Goal: Information Seeking & Learning: Learn about a topic

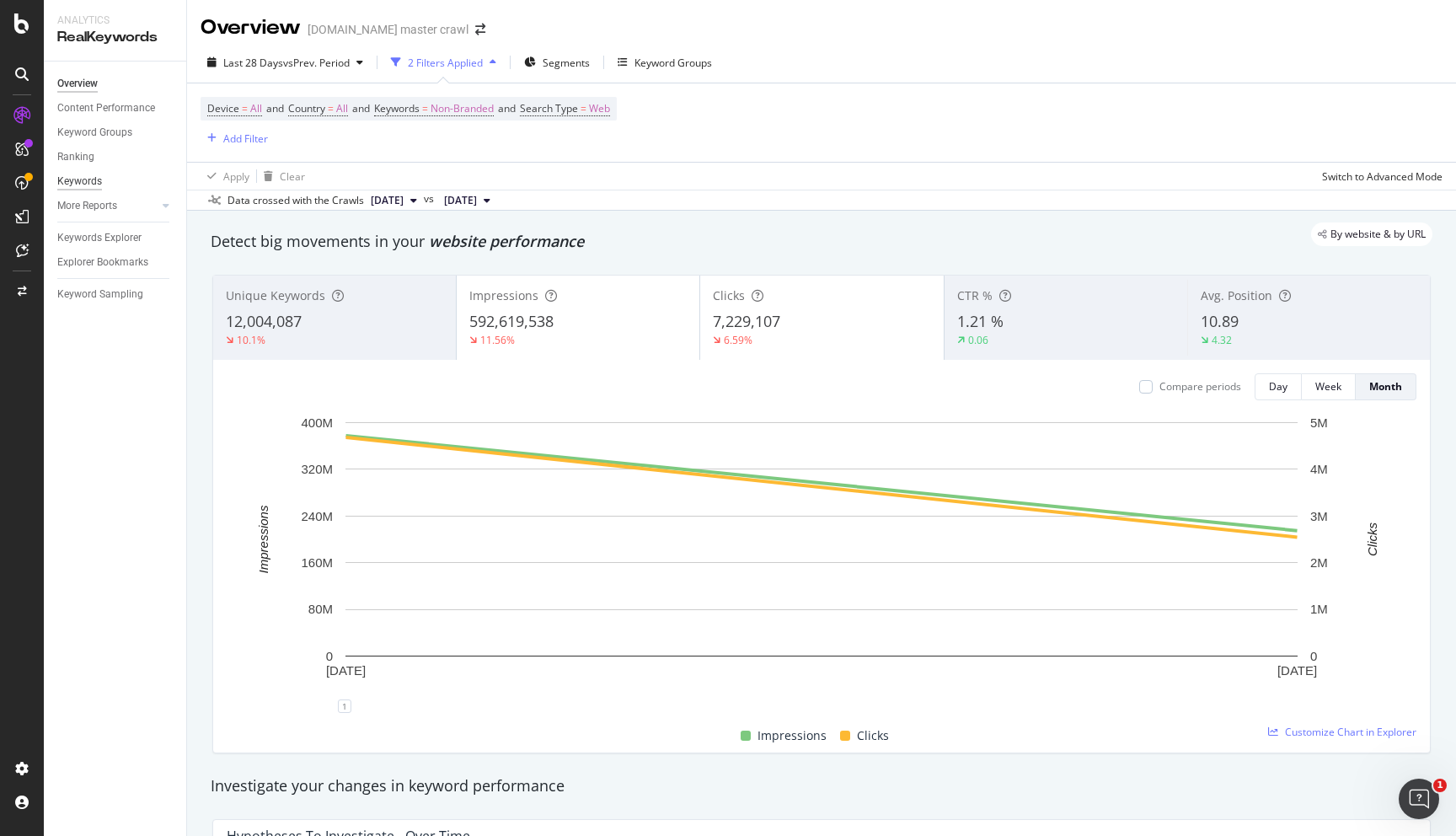
click at [83, 179] on div "Keywords" at bounding box center [79, 182] width 45 height 18
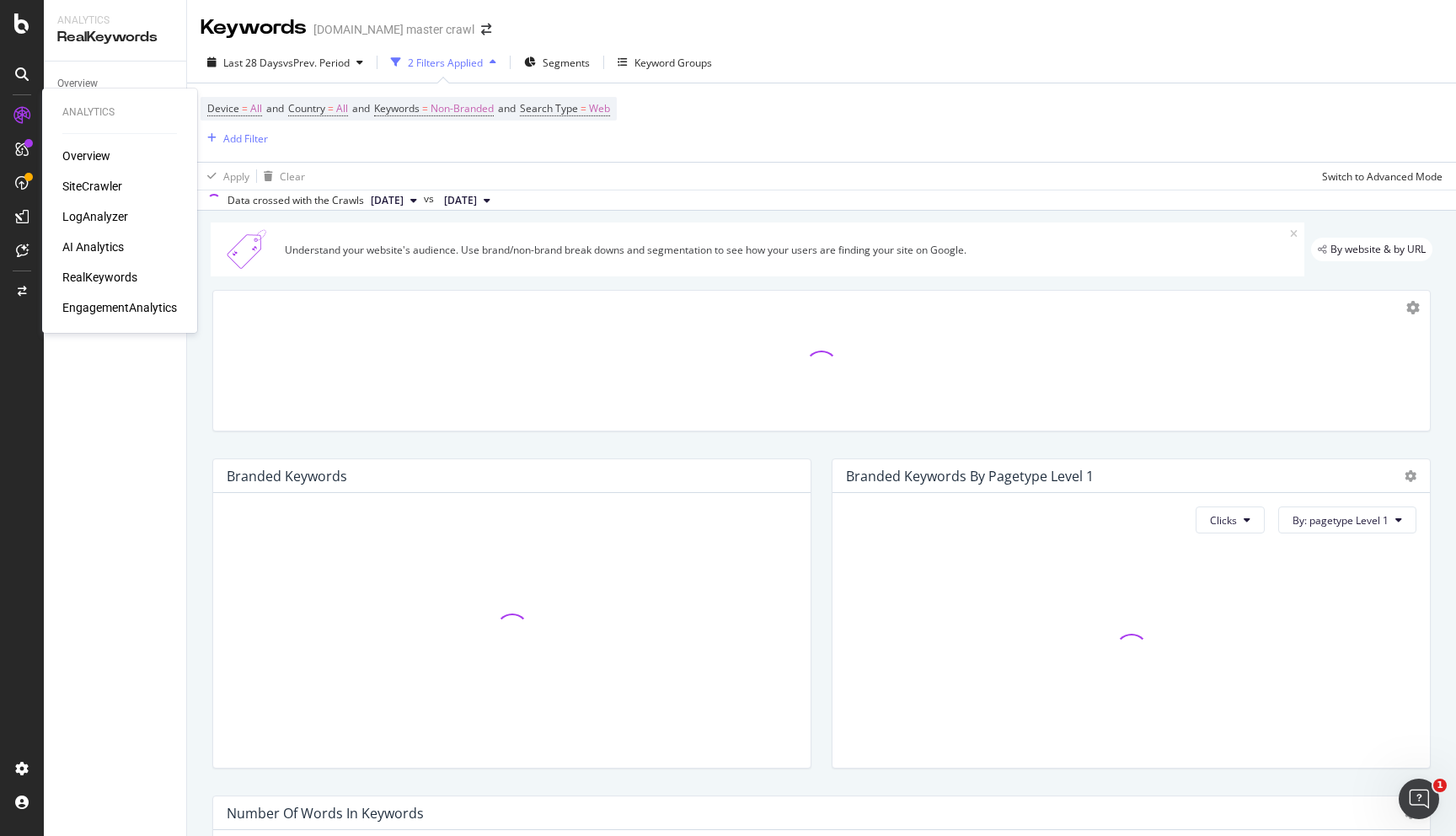
click at [26, 110] on icon at bounding box center [21, 115] width 17 height 17
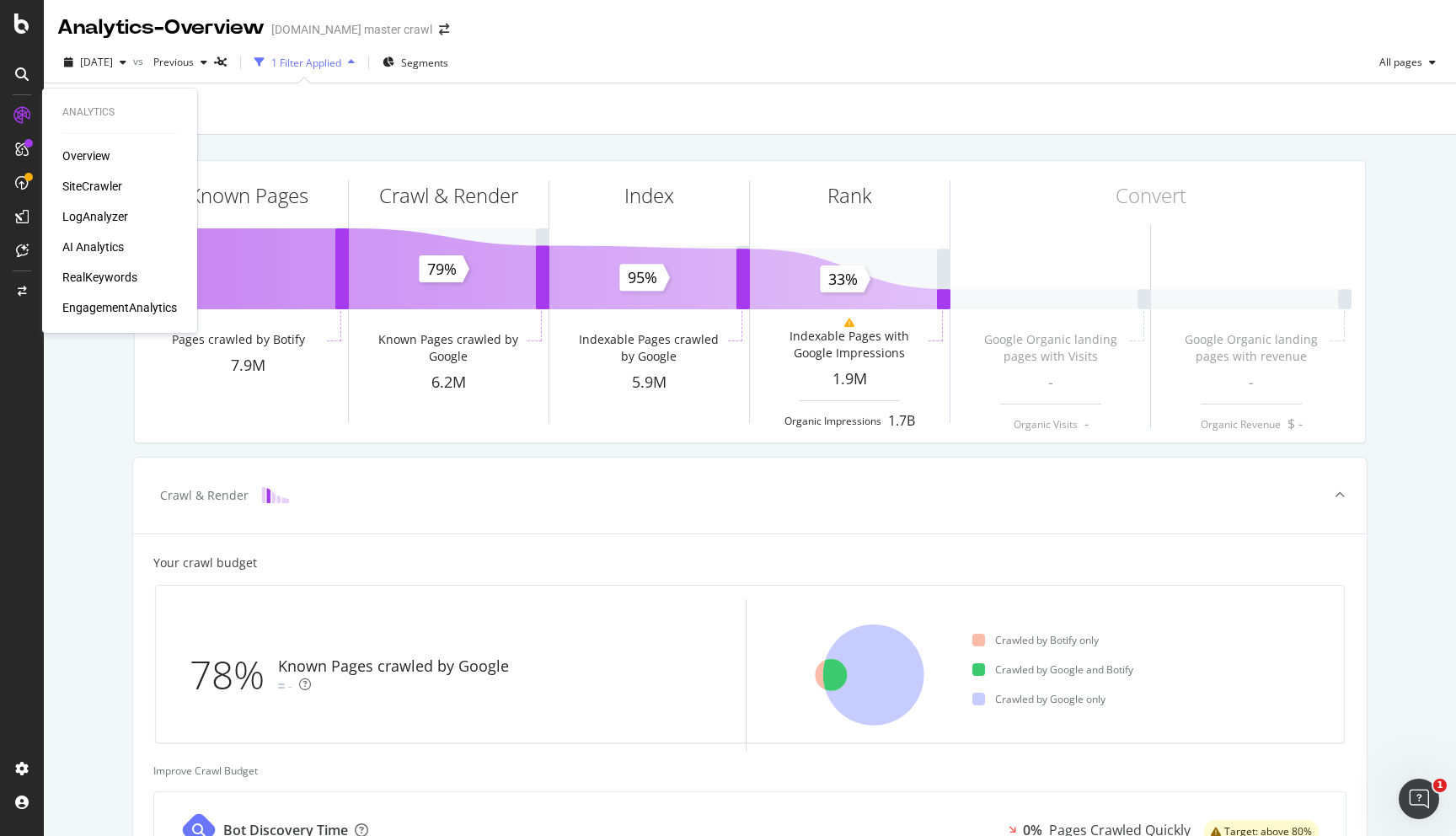
click at [79, 189] on div "SiteCrawler" at bounding box center [93, 185] width 60 height 17
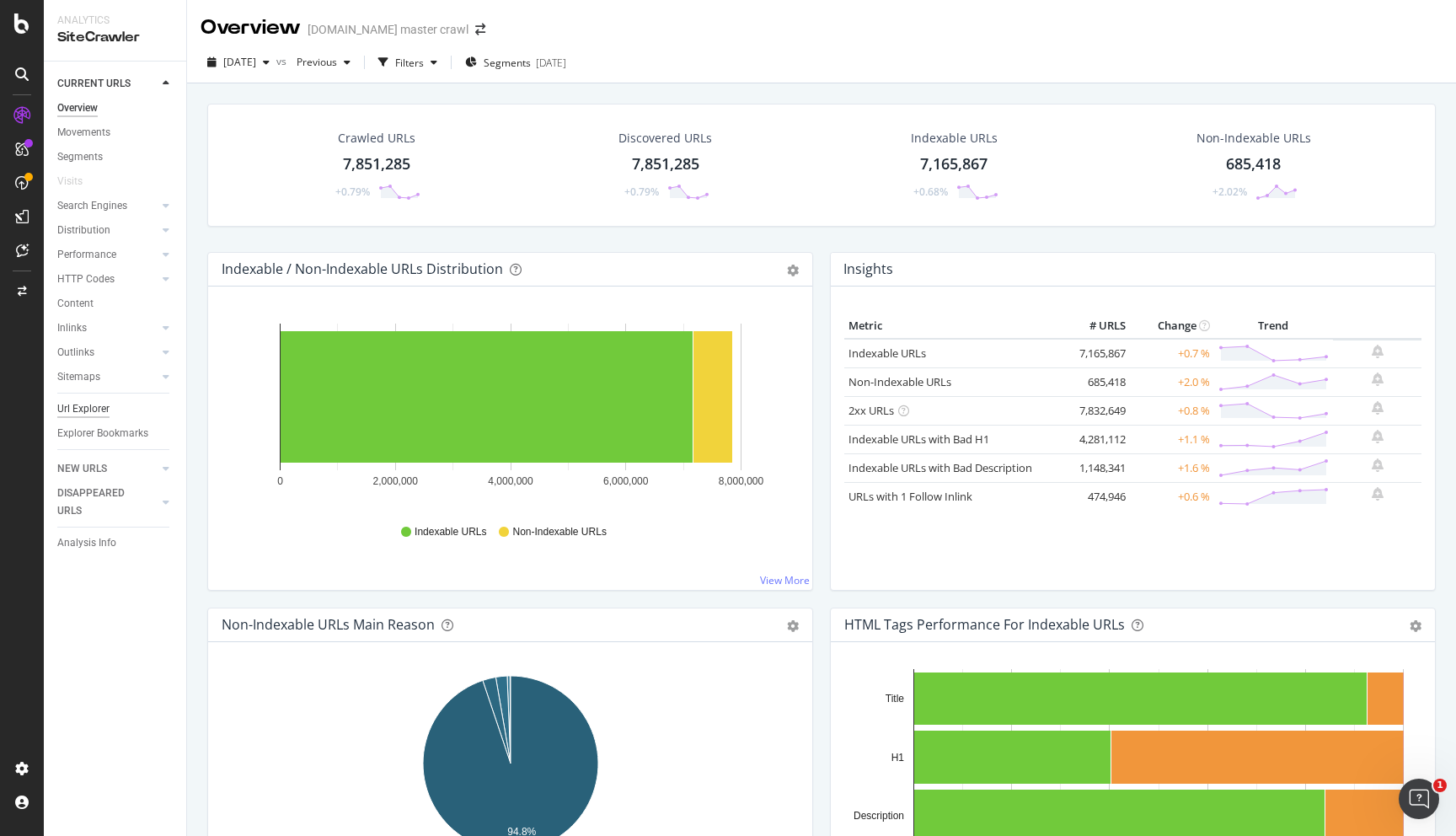
click at [78, 405] on div "Url Explorer" at bounding box center [83, 409] width 52 height 18
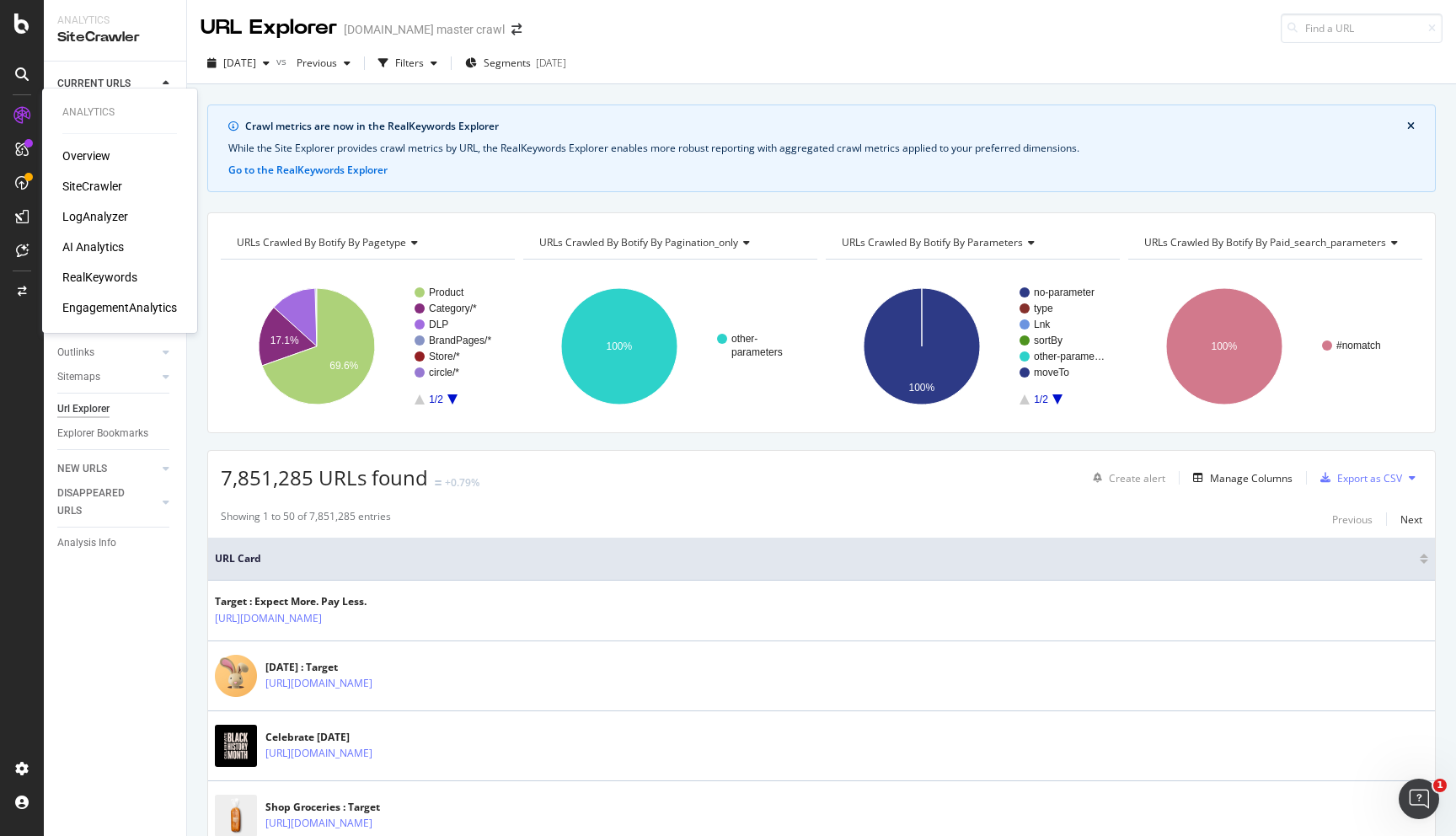
click at [103, 281] on div "RealKeywords" at bounding box center [100, 276] width 75 height 17
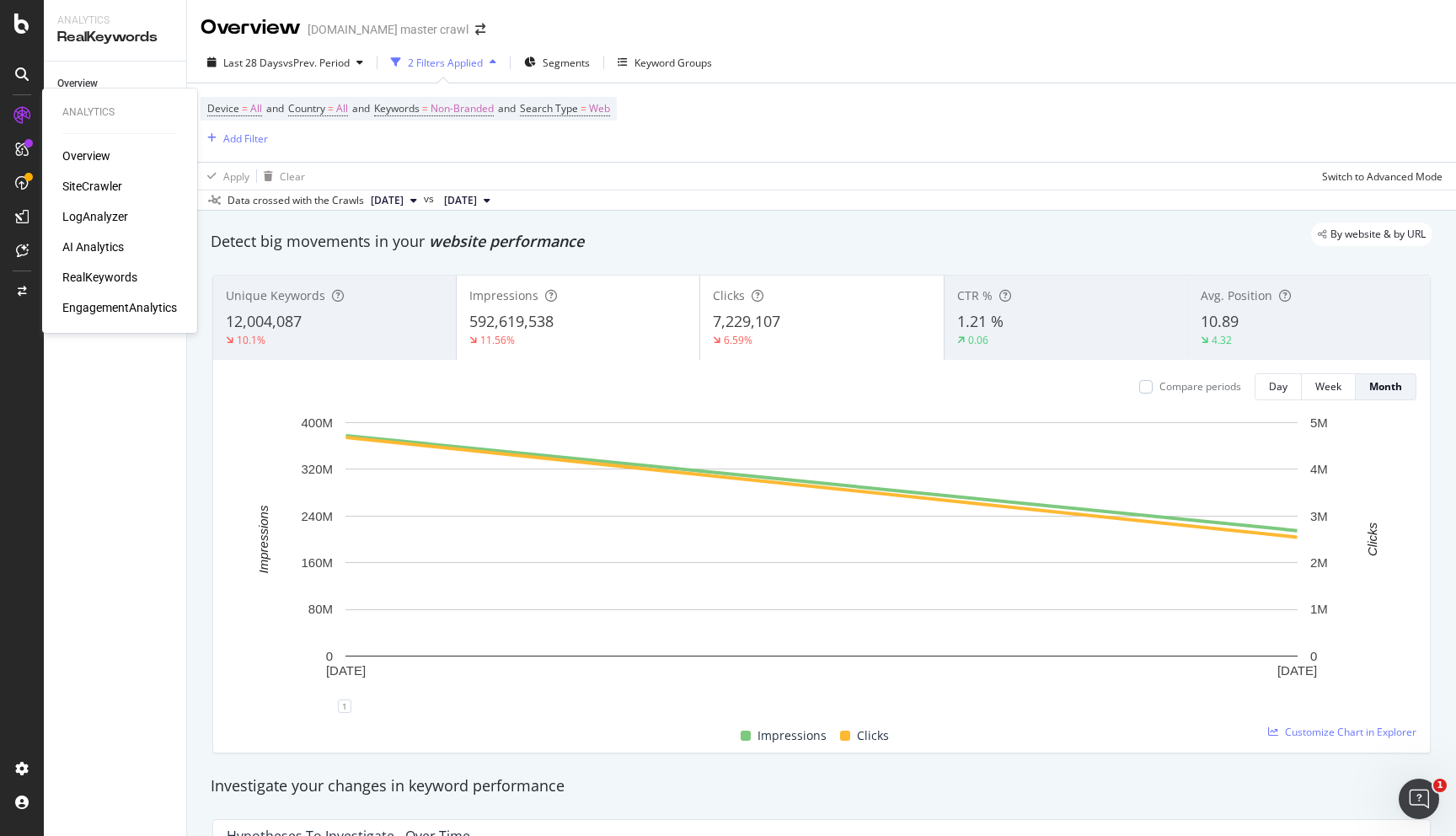
click at [94, 188] on div "SiteCrawler" at bounding box center [93, 185] width 60 height 17
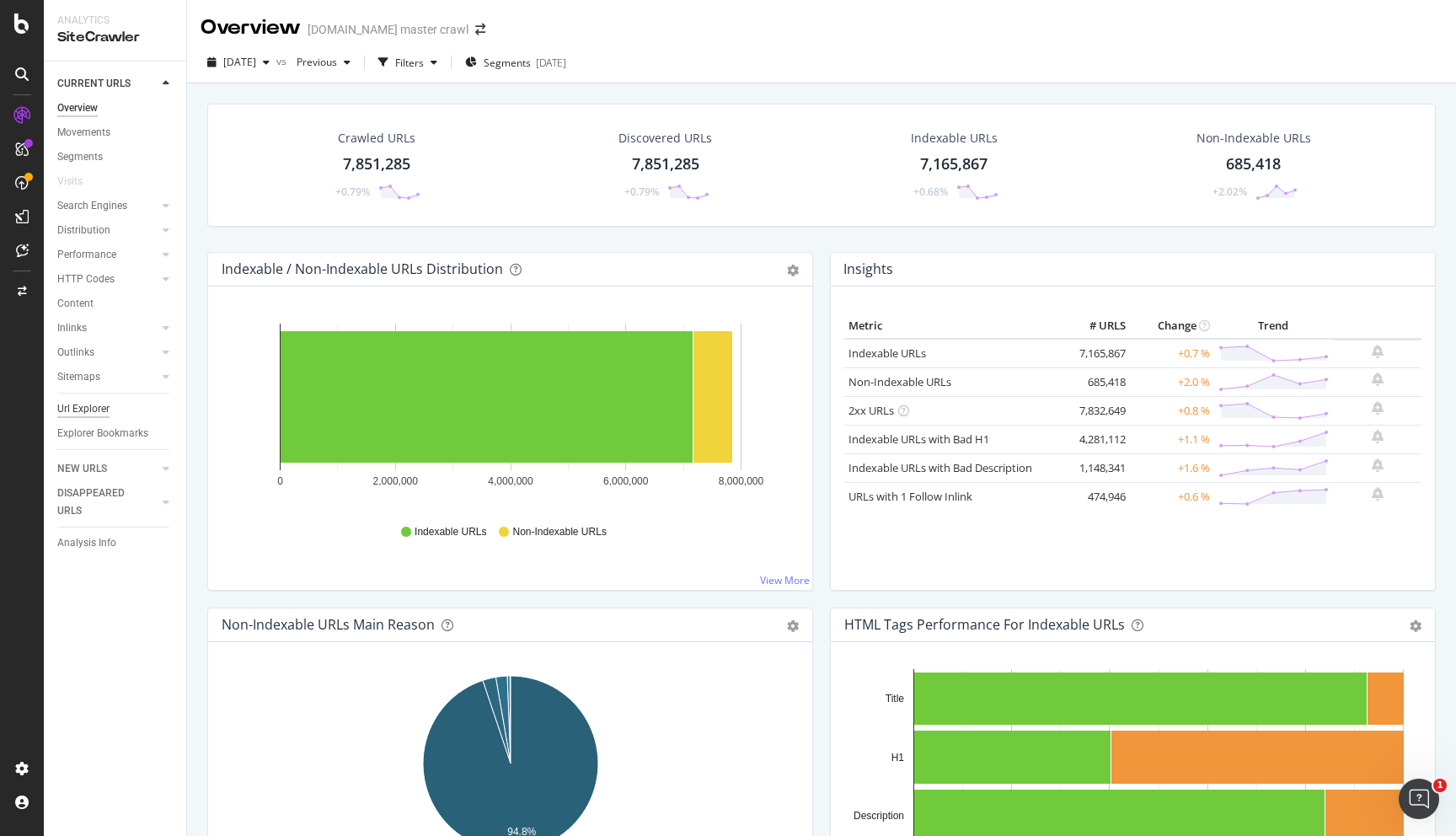
click at [88, 411] on div "Url Explorer" at bounding box center [83, 409] width 52 height 18
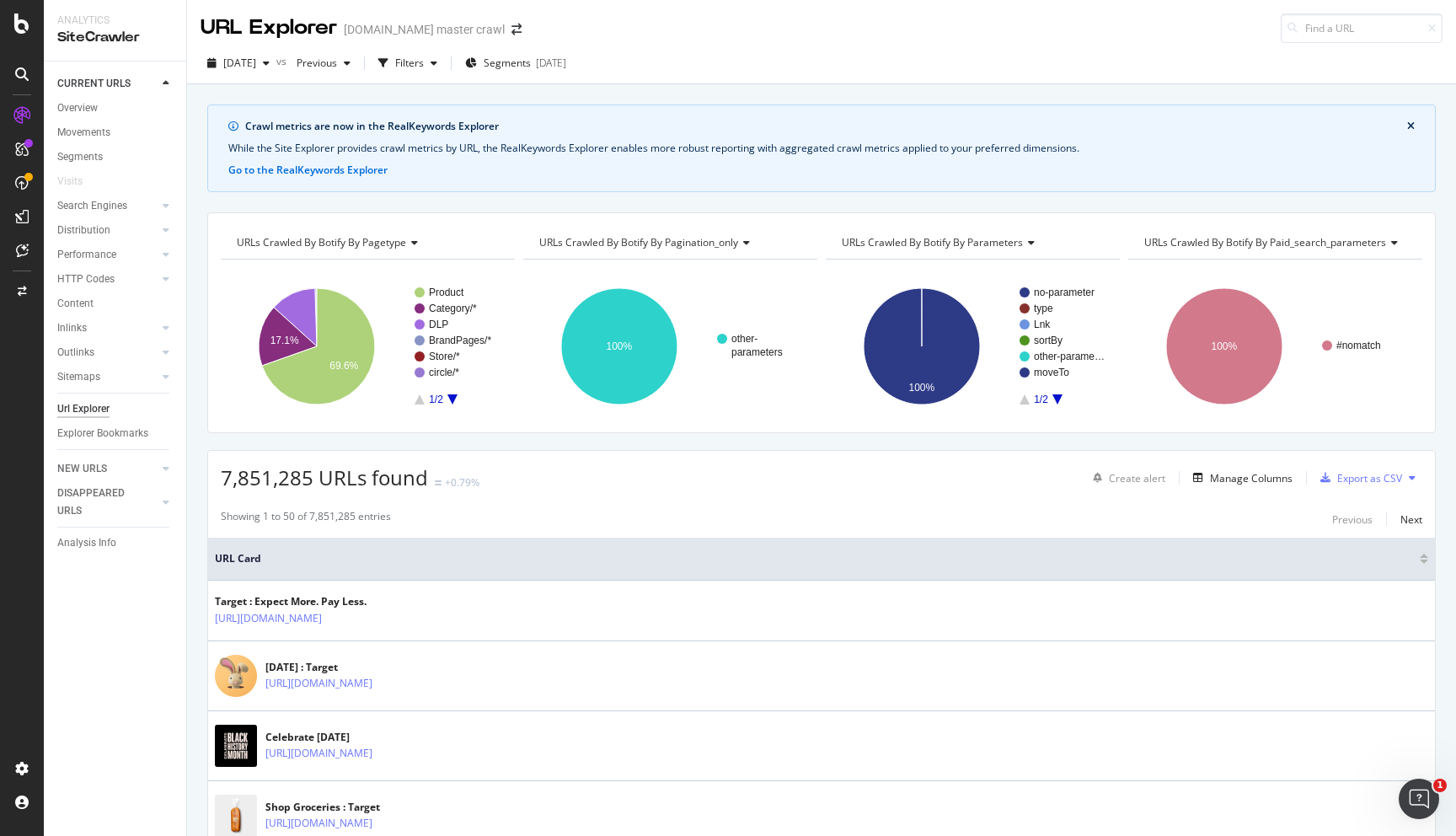
scroll to position [51, 0]
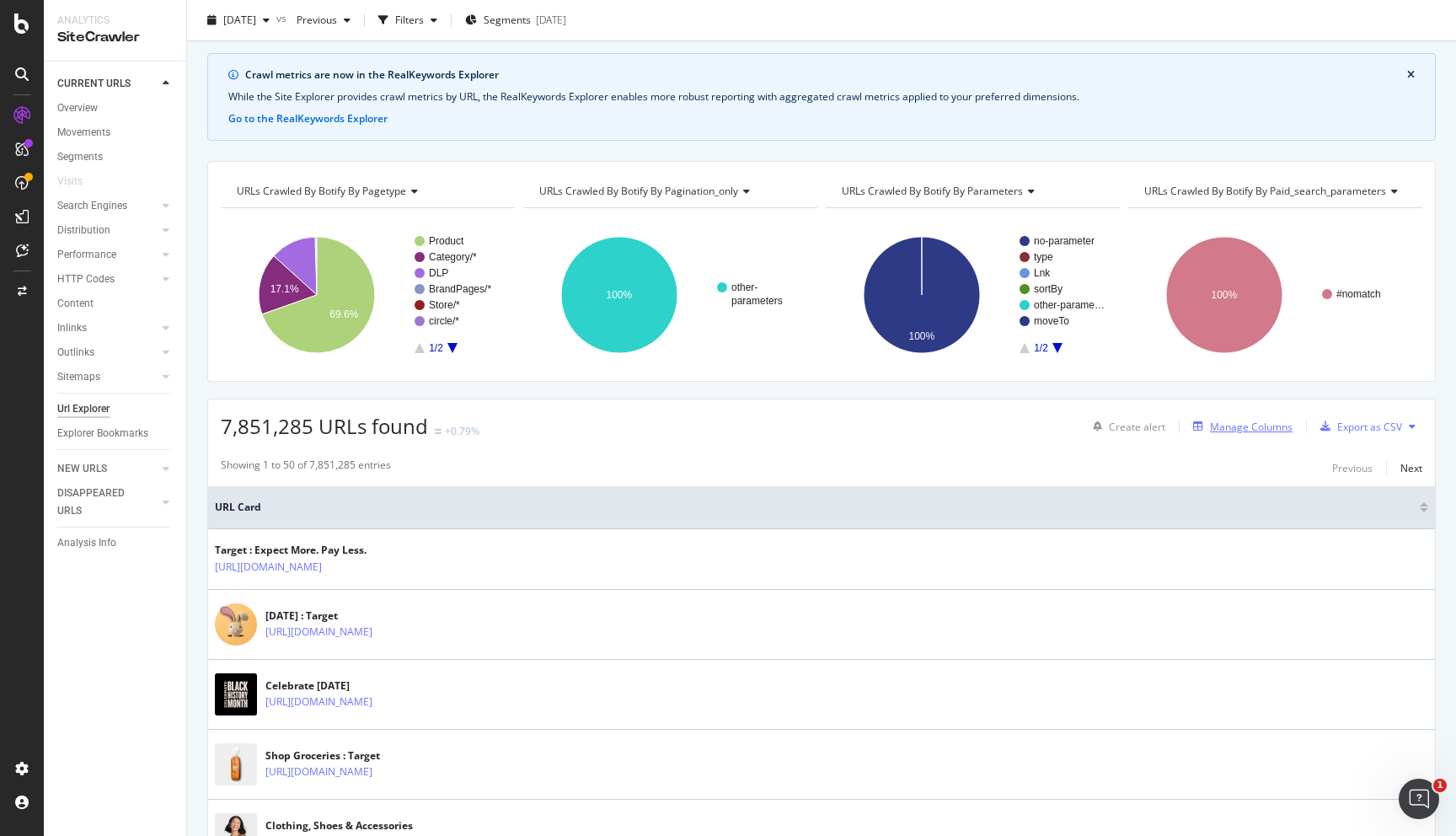
click at [1271, 432] on div "Manage Columns" at bounding box center [1252, 426] width 83 height 14
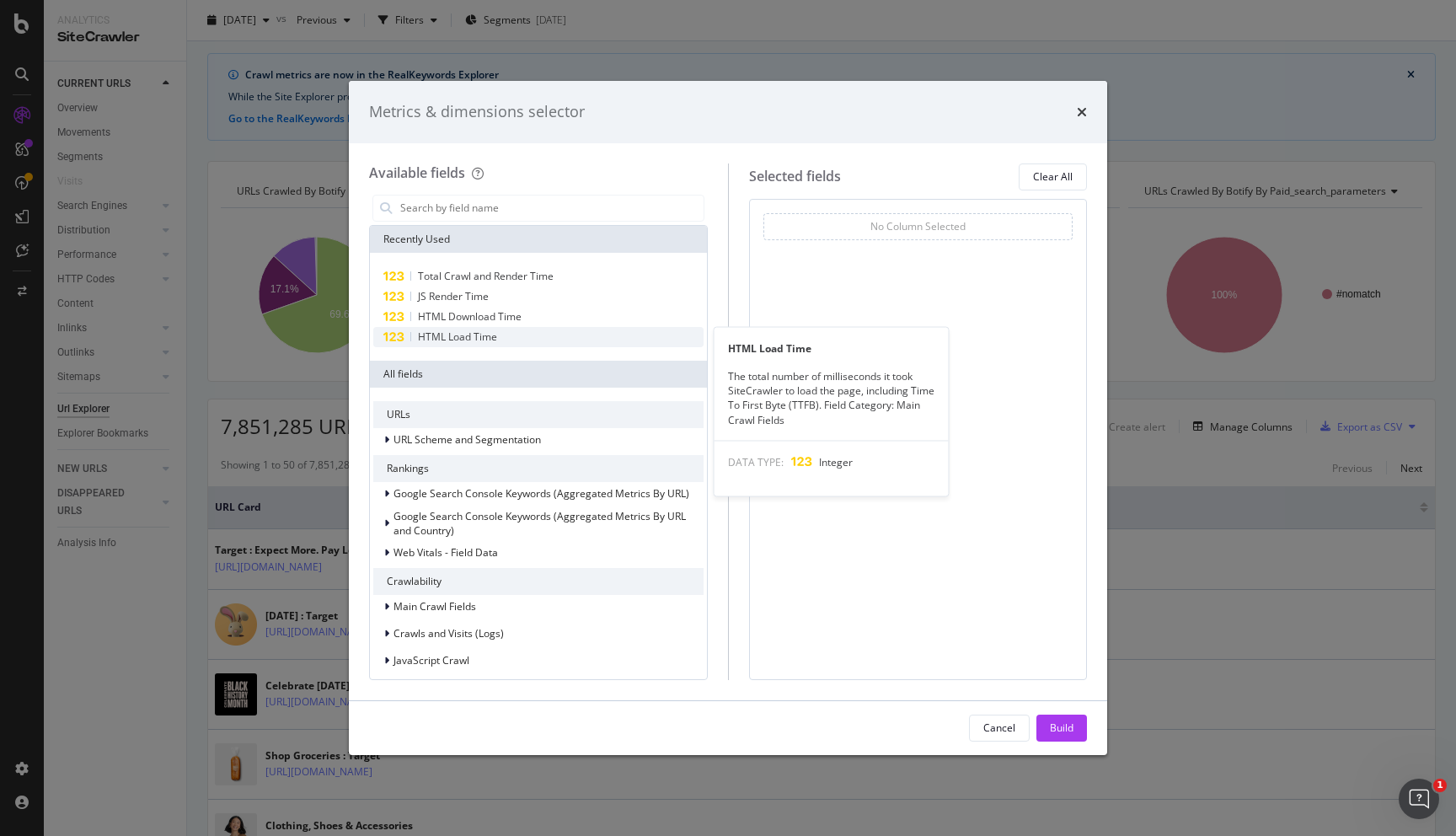
click at [456, 335] on span "HTML Load Time" at bounding box center [457, 336] width 79 height 14
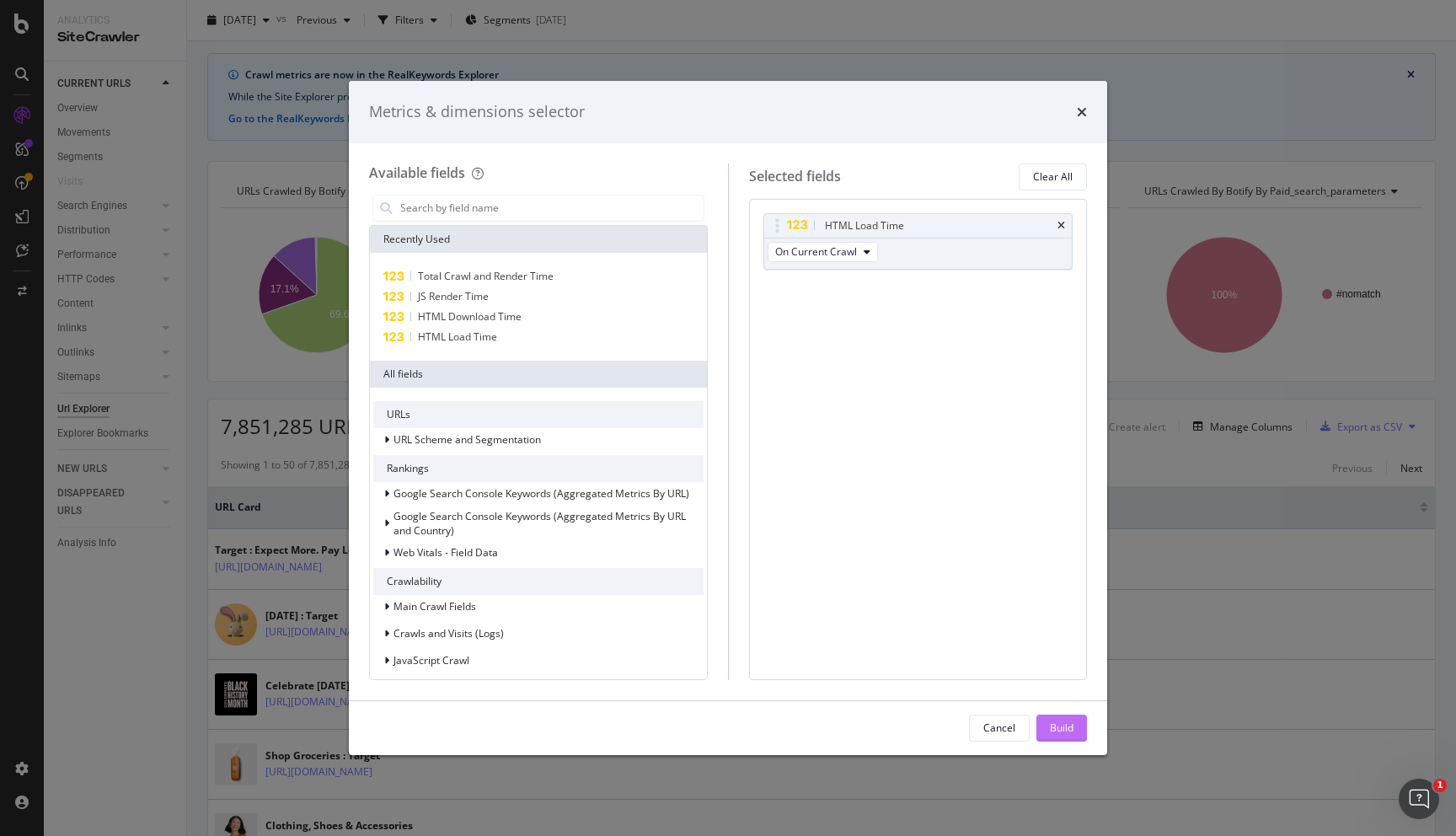
click at [1061, 725] on div "Build" at bounding box center [1061, 727] width 24 height 14
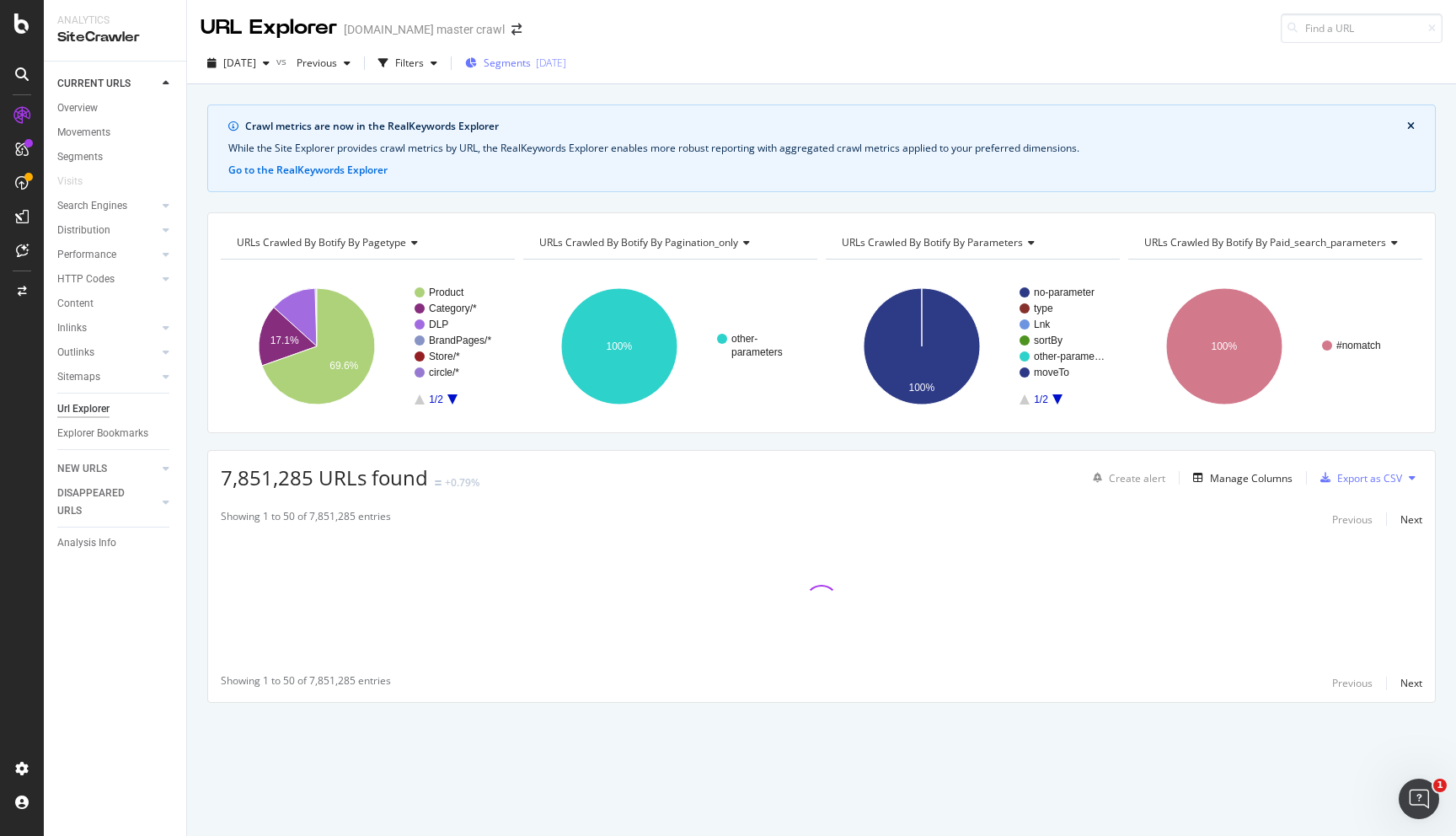
click at [520, 70] on span "Segments" at bounding box center [507, 63] width 47 height 14
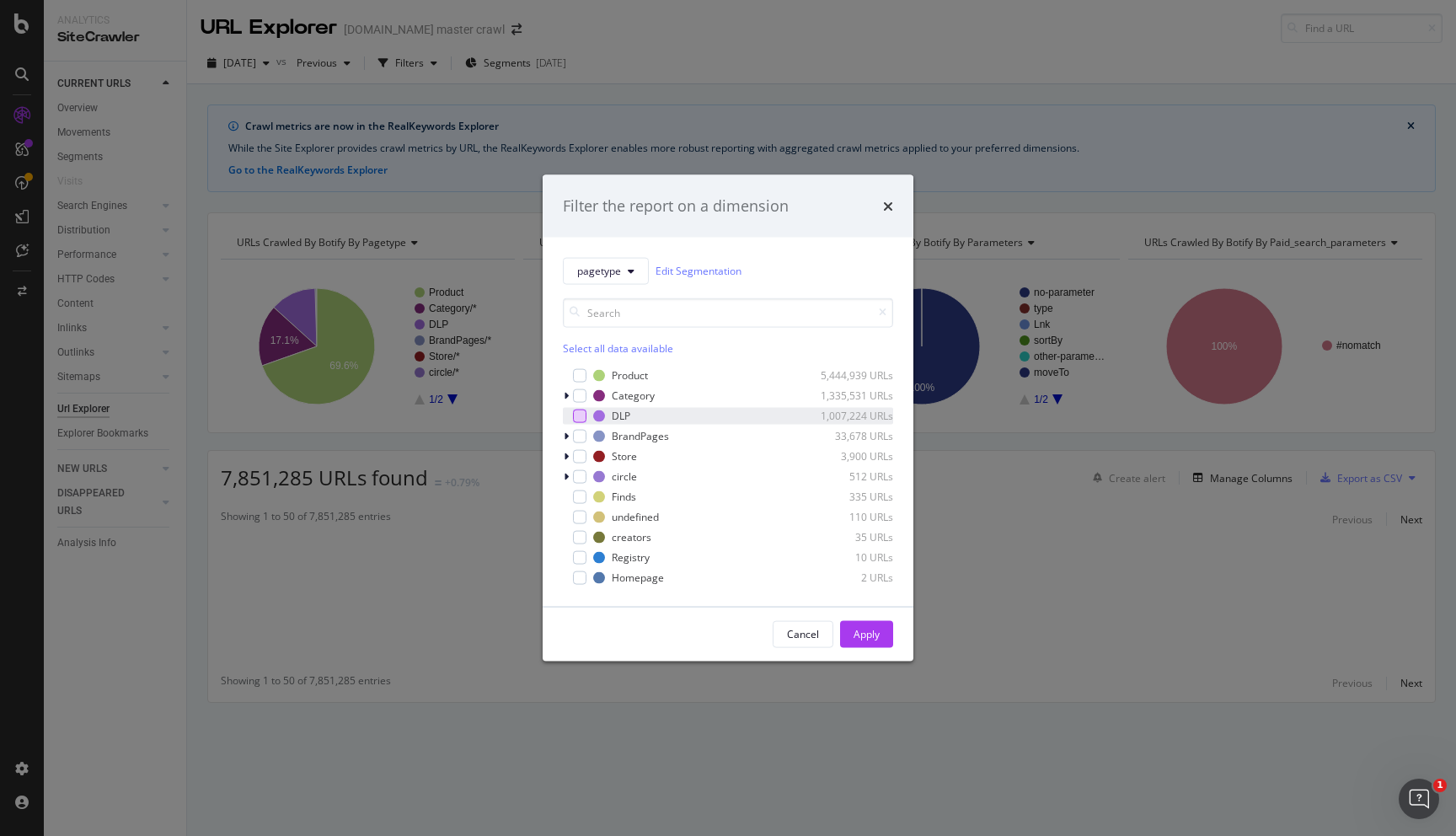
click at [577, 418] on div "modal" at bounding box center [579, 415] width 13 height 13
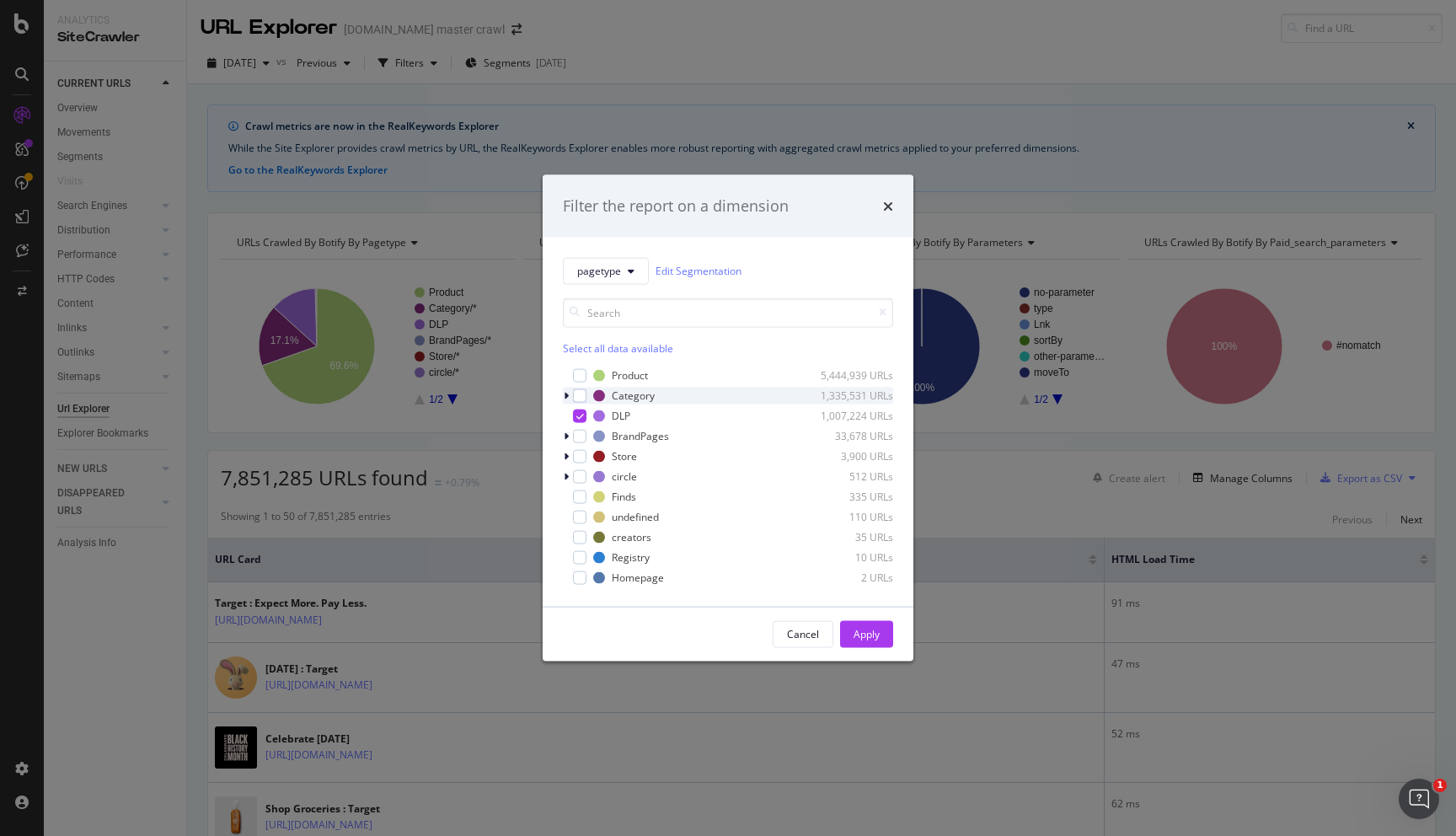
click at [565, 397] on icon "modal" at bounding box center [567, 395] width 5 height 10
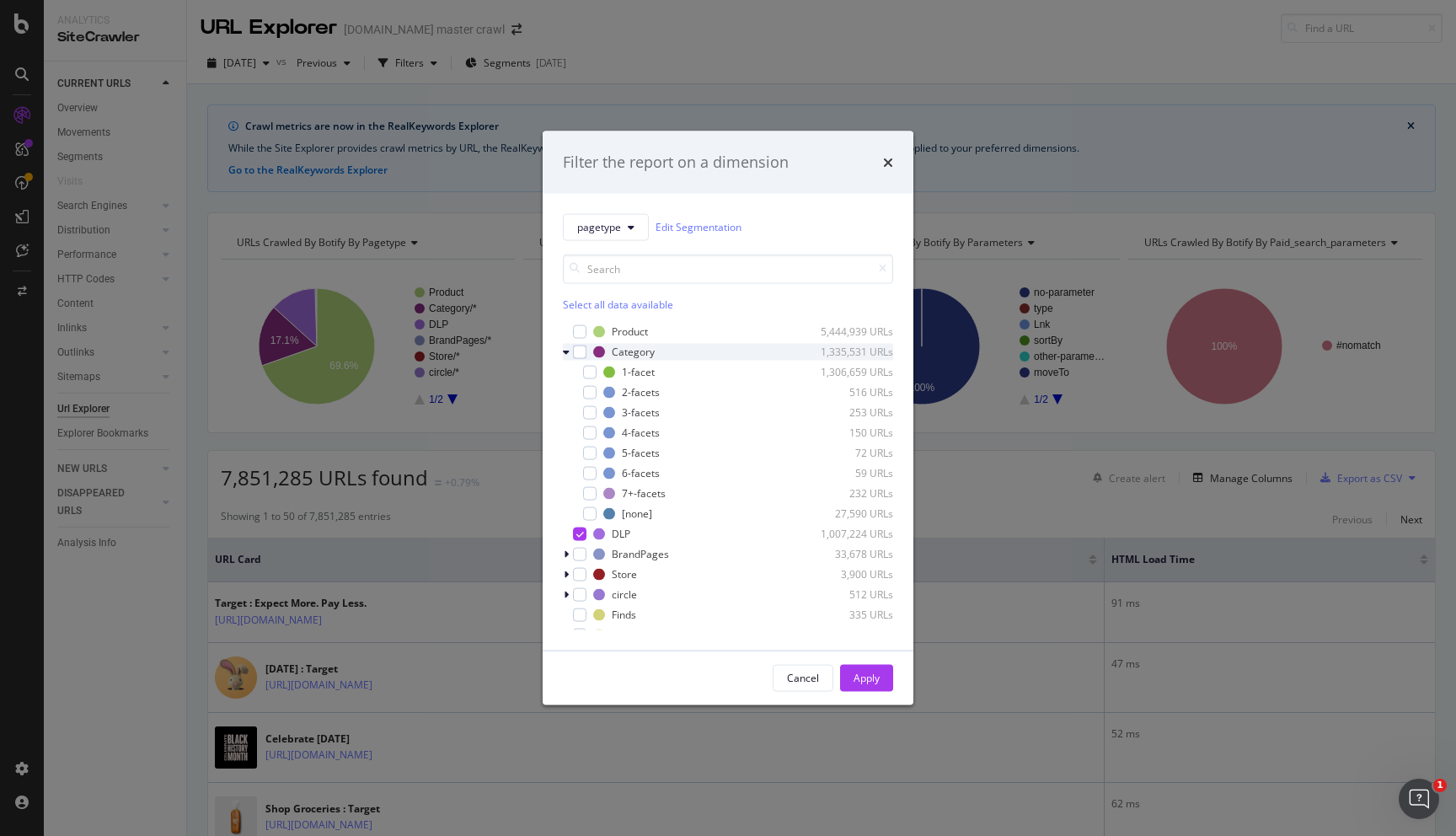
click at [567, 354] on icon "modal" at bounding box center [567, 350] width 7 height 10
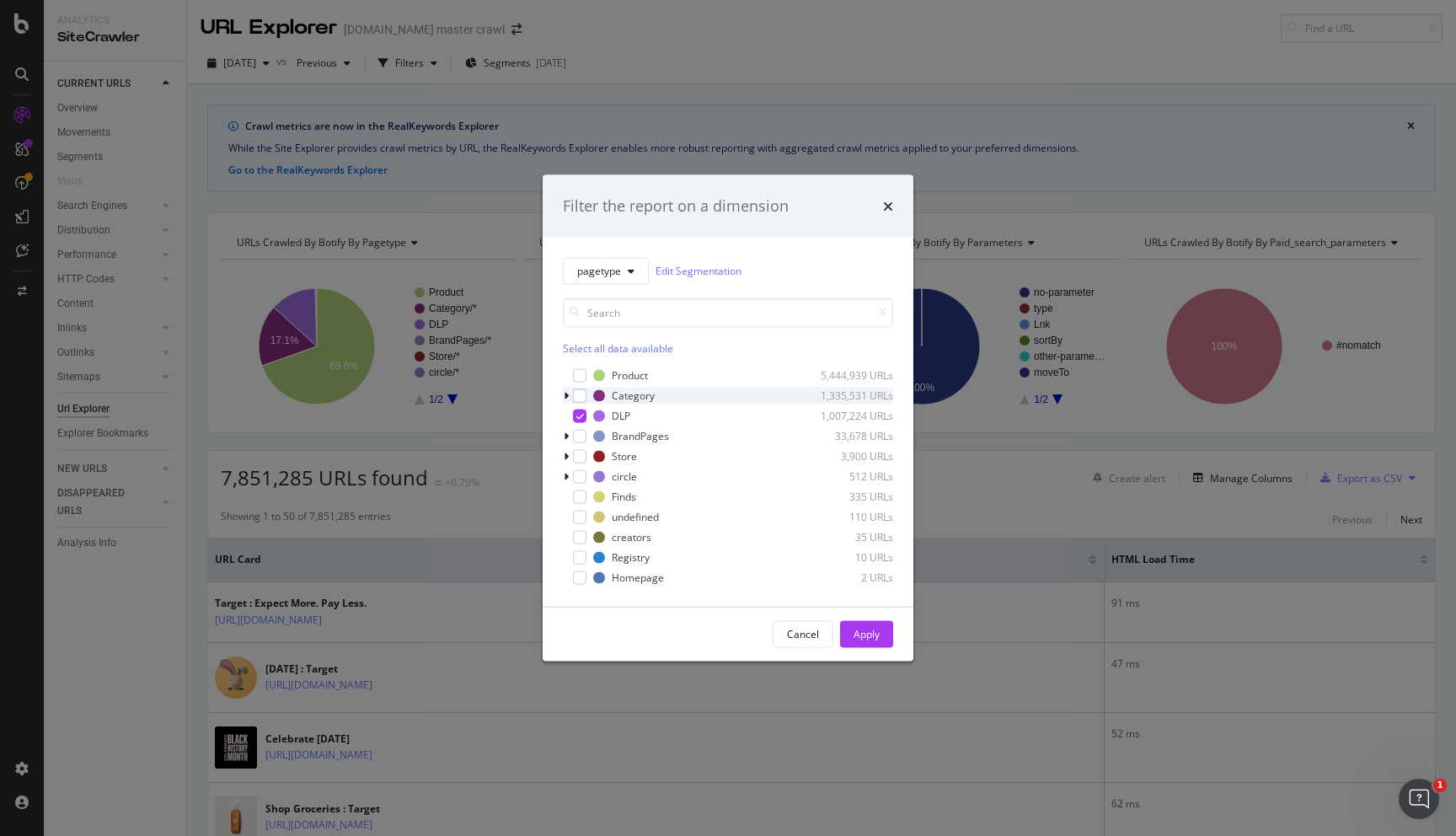
click at [565, 397] on icon "modal" at bounding box center [567, 395] width 5 height 10
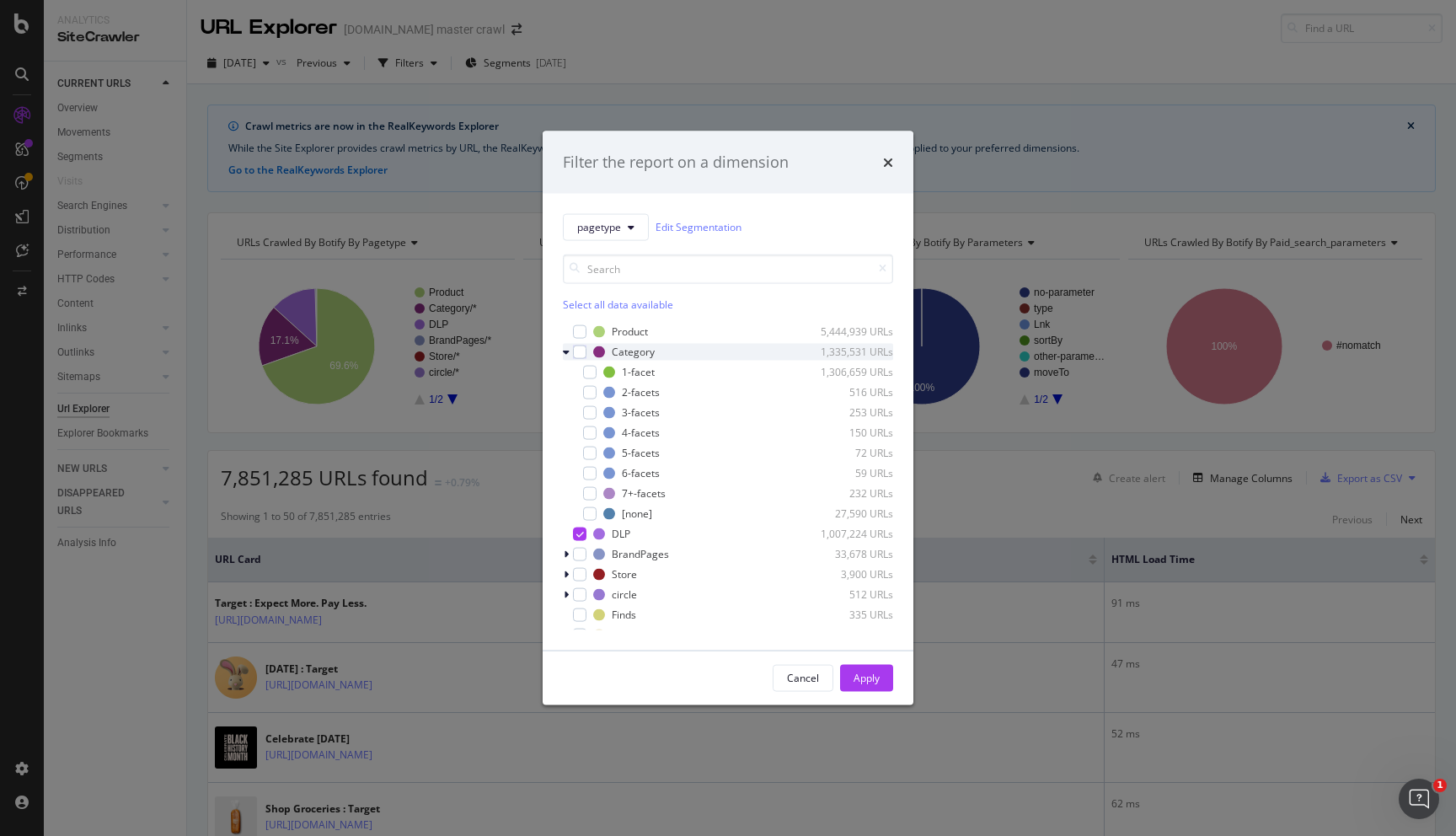
click at [570, 354] on div "modal" at bounding box center [568, 350] width 10 height 17
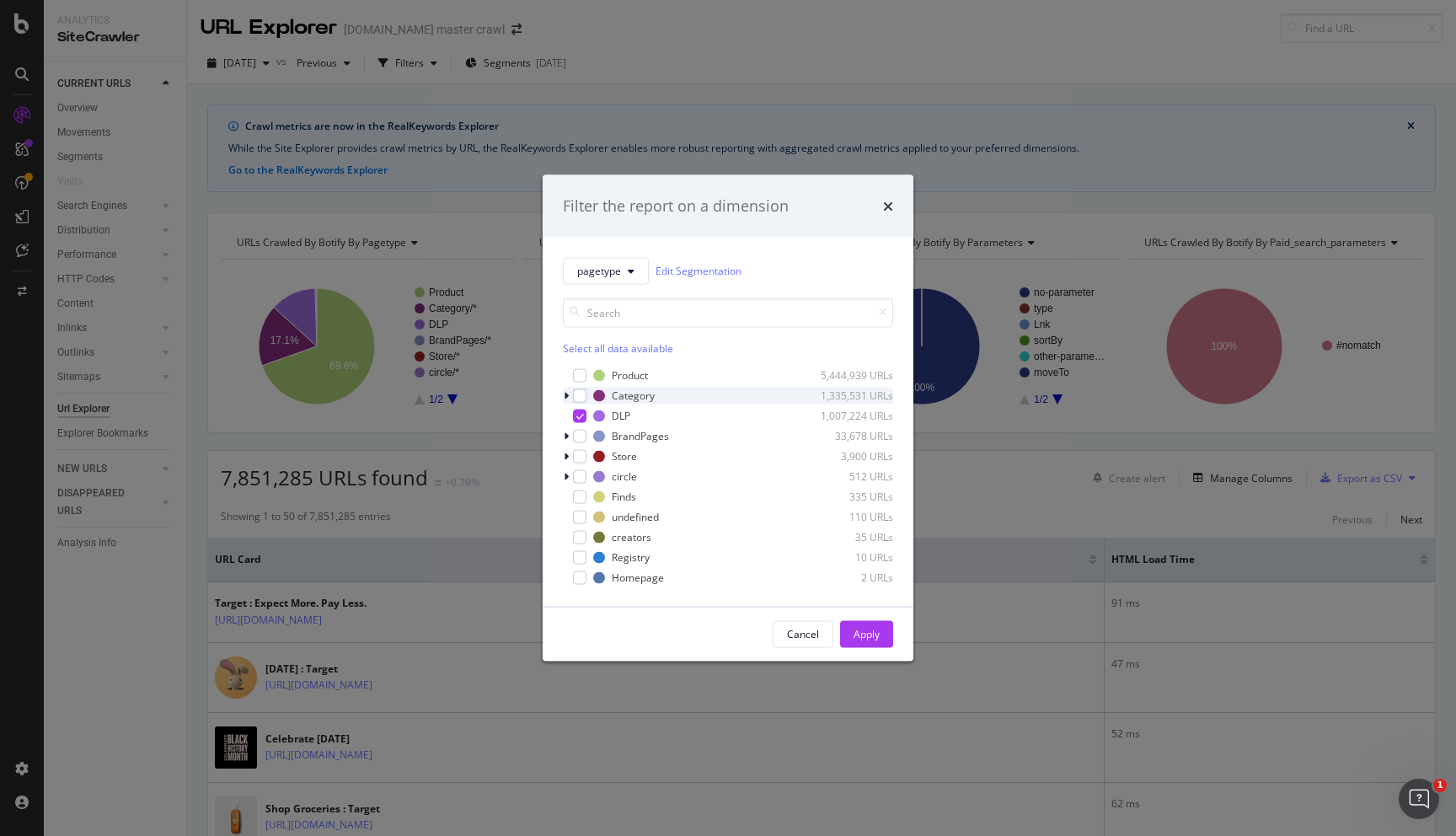
click at [570, 354] on div "Select all data available" at bounding box center [728, 348] width 330 height 14
click at [570, 354] on div "Unselect all data available" at bounding box center [728, 348] width 330 height 14
click at [567, 396] on icon "modal" at bounding box center [567, 395] width 5 height 10
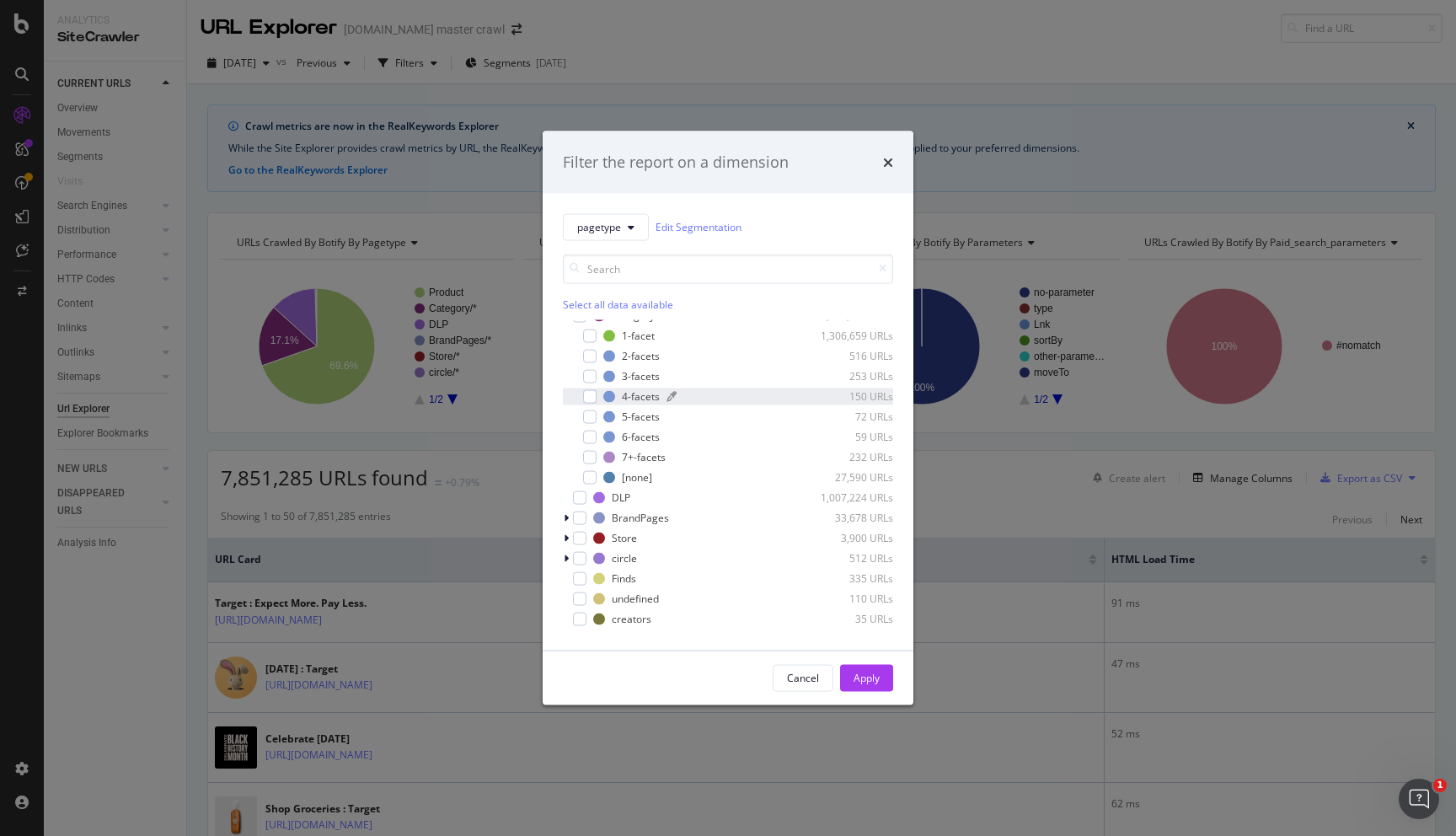
scroll to position [37, 0]
click at [584, 495] on div "modal" at bounding box center [579, 496] width 13 height 13
click at [893, 682] on button "Apply" at bounding box center [867, 677] width 53 height 27
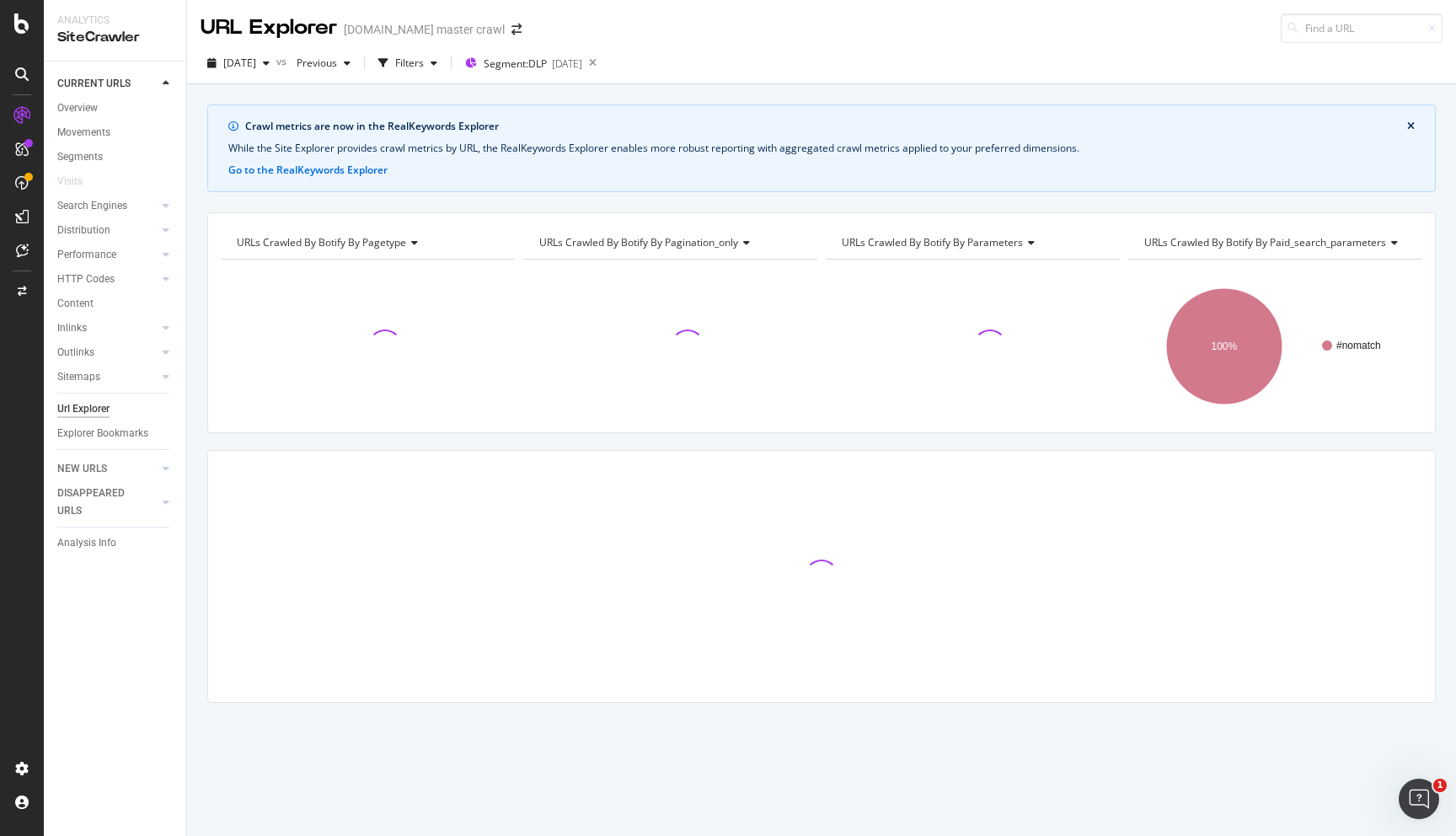
click at [1414, 128] on icon "close banner" at bounding box center [1411, 125] width 8 height 10
